Goal: Transaction & Acquisition: Purchase product/service

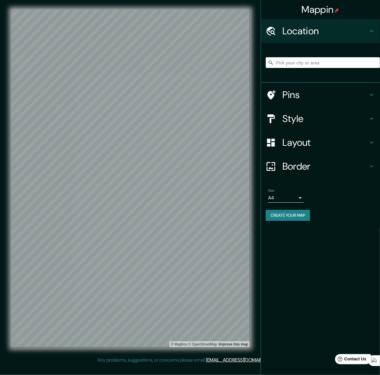
click at [286, 61] on input "Pick your city or area" at bounding box center [323, 62] width 114 height 11
paste input "[STREET_ADDRESS]"
type input "[STREET_ADDRESS]"
click at [289, 118] on h4 "Style" at bounding box center [326, 119] width 86 height 12
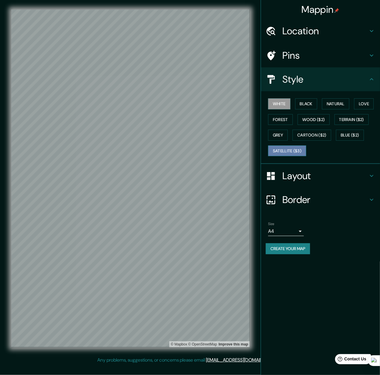
click at [296, 151] on button "Satellite ($3)" at bounding box center [287, 150] width 38 height 11
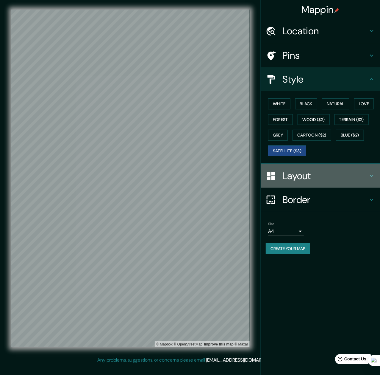
click at [281, 174] on div at bounding box center [274, 176] width 17 height 10
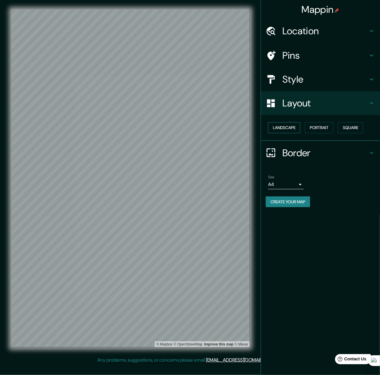
click at [293, 126] on button "Landscape" at bounding box center [284, 127] width 32 height 11
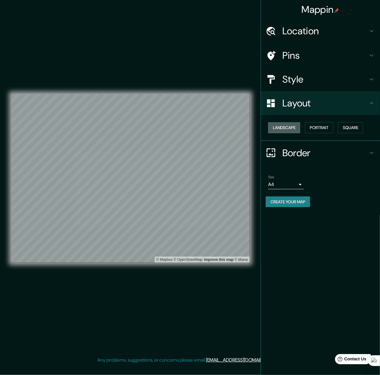
click at [293, 126] on button "Landscape" at bounding box center [284, 127] width 32 height 11
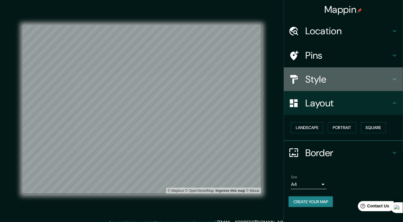
click at [318, 77] on h4 "Style" at bounding box center [348, 79] width 86 height 12
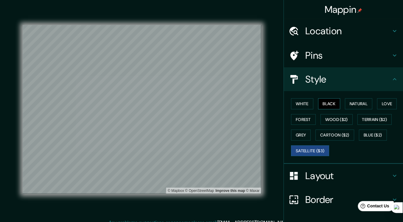
click at [328, 104] on button "Black" at bounding box center [329, 103] width 22 height 11
click at [302, 151] on button "Satellite ($3)" at bounding box center [310, 150] width 38 height 11
click at [328, 104] on button "Black" at bounding box center [329, 103] width 22 height 11
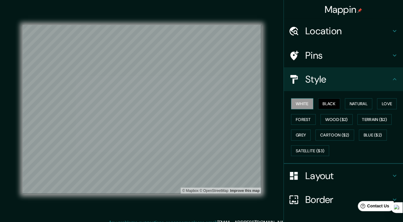
click at [302, 106] on button "White" at bounding box center [302, 103] width 22 height 11
click at [325, 105] on button "Black" at bounding box center [329, 103] width 22 height 11
click at [303, 106] on button "White" at bounding box center [302, 103] width 22 height 11
click at [323, 104] on button "Black" at bounding box center [329, 103] width 22 height 11
click at [364, 117] on button "Terrain ($2)" at bounding box center [374, 119] width 35 height 11
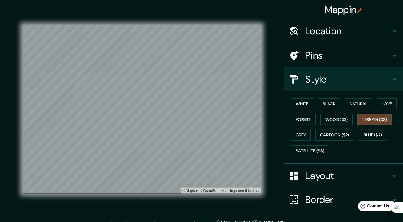
click at [308, 134] on div "White Black Natural Love Forest Wood ($2) Terrain ($2) Grey Cartoon ($2) Blue (…" at bounding box center [346, 127] width 114 height 63
click at [304, 134] on button "Grey" at bounding box center [301, 135] width 20 height 11
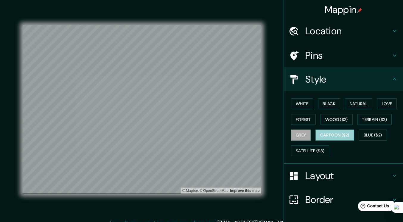
click at [324, 134] on button "Cartoon ($2)" at bounding box center [334, 135] width 39 height 11
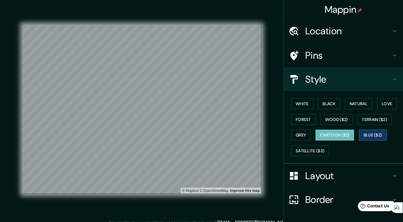
click at [372, 133] on button "Blue ($2)" at bounding box center [373, 135] width 28 height 11
click at [301, 105] on button "White" at bounding box center [302, 103] width 22 height 11
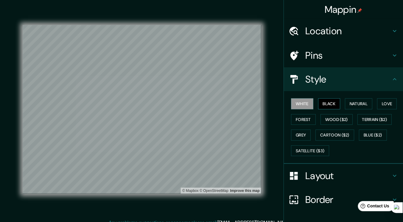
click at [326, 107] on button "Black" at bounding box center [329, 103] width 22 height 11
click at [347, 104] on button "Natural" at bounding box center [358, 103] width 27 height 11
click at [321, 104] on button "Black" at bounding box center [329, 103] width 22 height 11
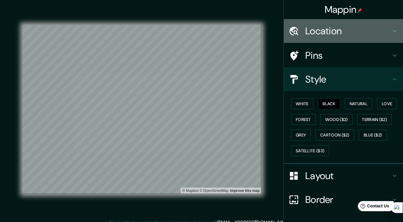
click at [329, 29] on h4 "Location" at bounding box center [348, 31] width 86 height 12
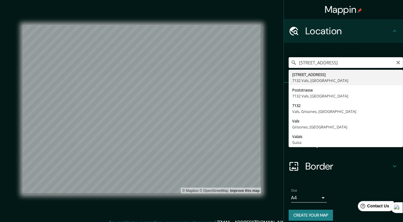
drag, startPoint x: 371, startPoint y: 65, endPoint x: 289, endPoint y: 66, distance: 81.9
click at [289, 66] on input "[STREET_ADDRESS]" at bounding box center [346, 62] width 114 height 11
